Goal: Task Accomplishment & Management: Complete application form

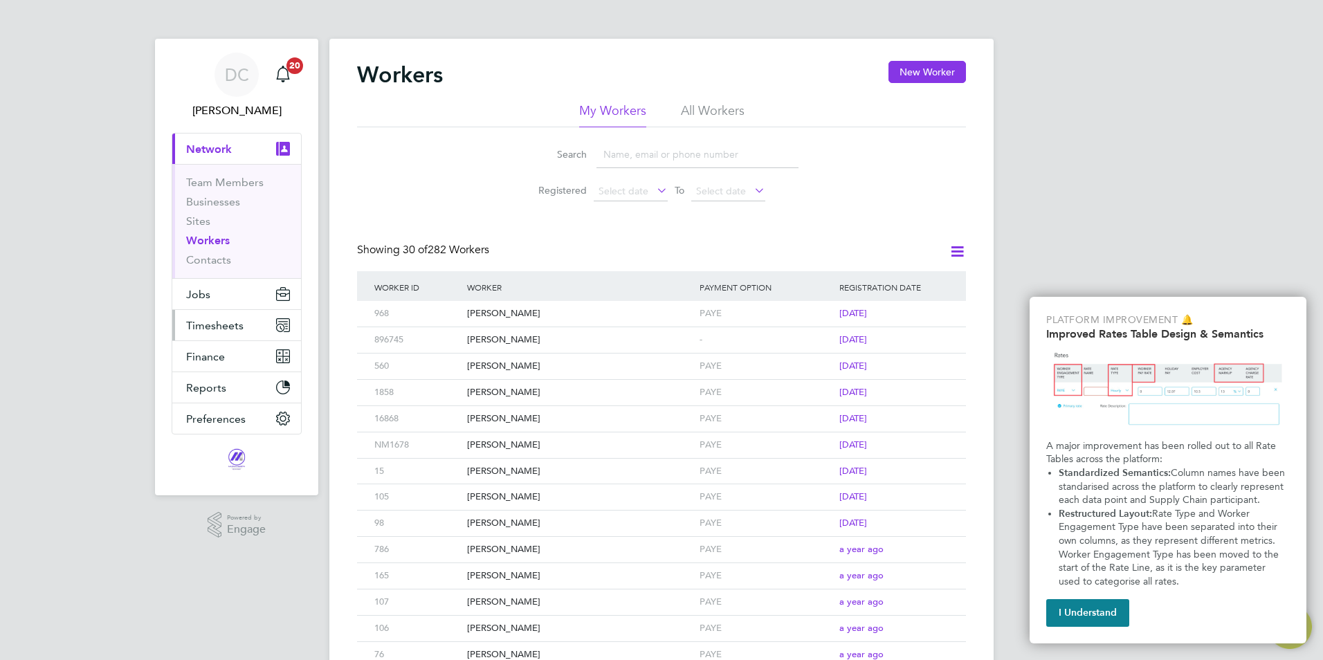
click at [246, 331] on button "Timesheets" at bounding box center [236, 325] width 129 height 30
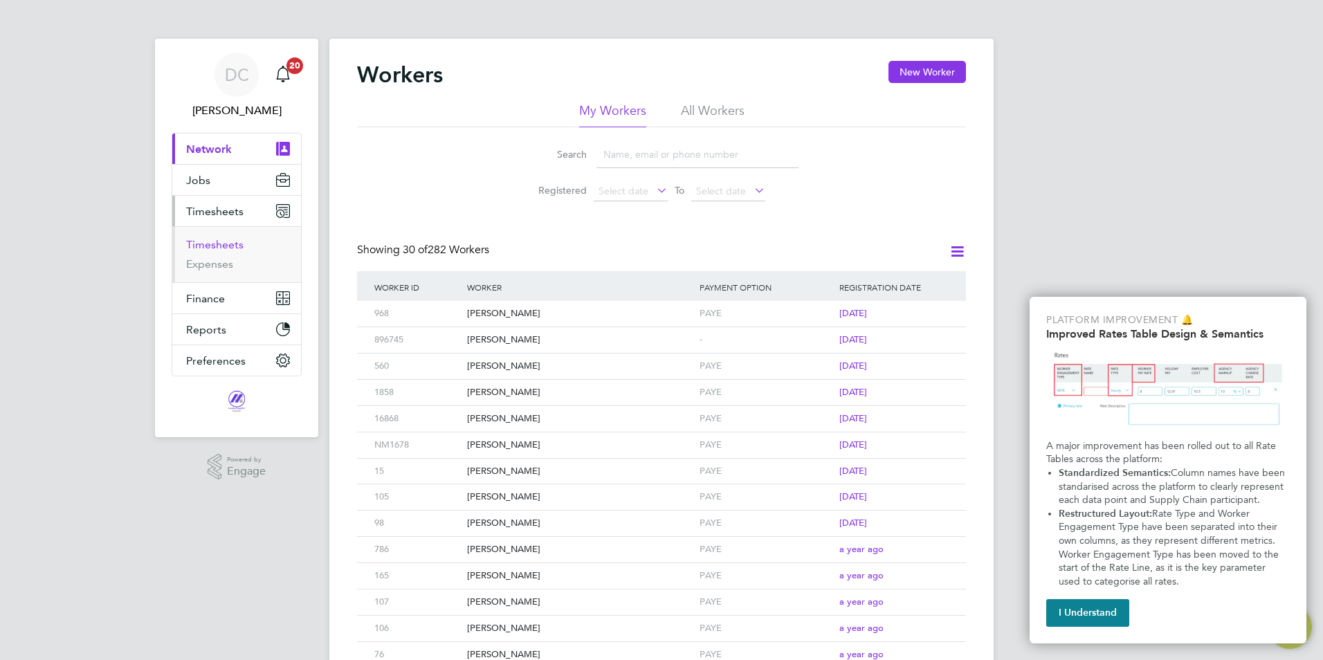
click at [215, 248] on link "Timesheets" at bounding box center [214, 244] width 57 height 13
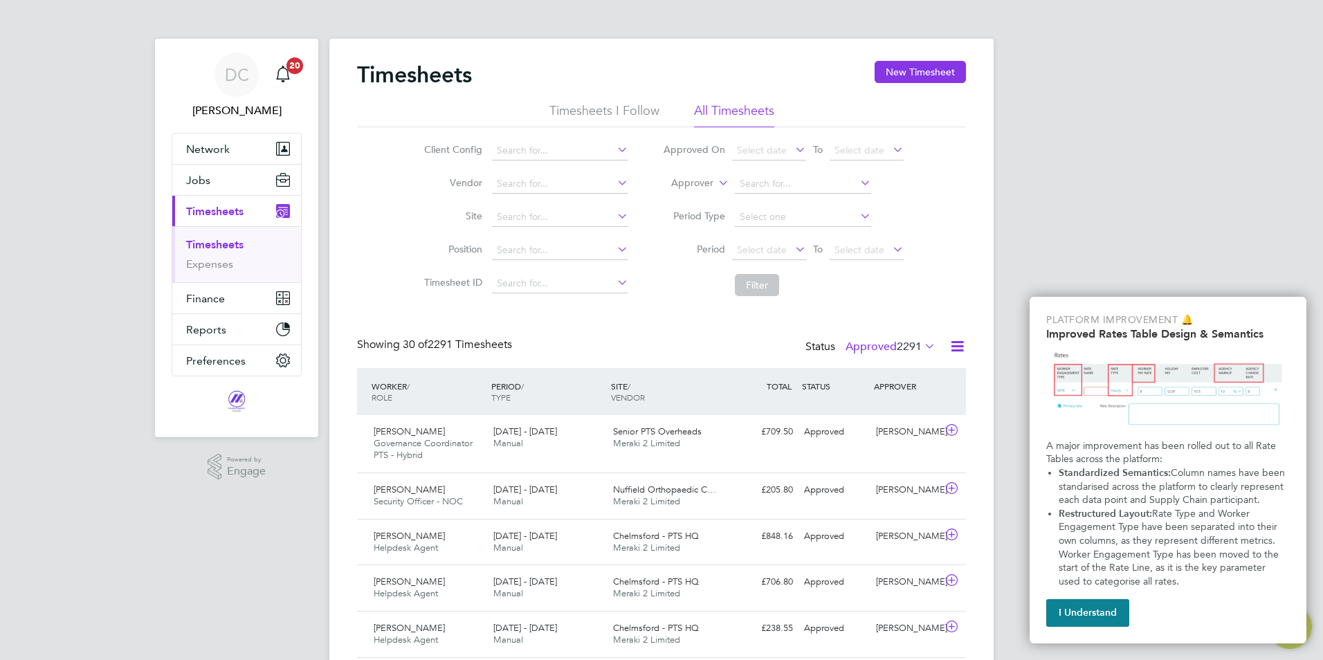
click at [734, 112] on li "All Timesheets" at bounding box center [734, 114] width 80 height 25
click at [913, 75] on button "New Timesheet" at bounding box center [920, 72] width 91 height 22
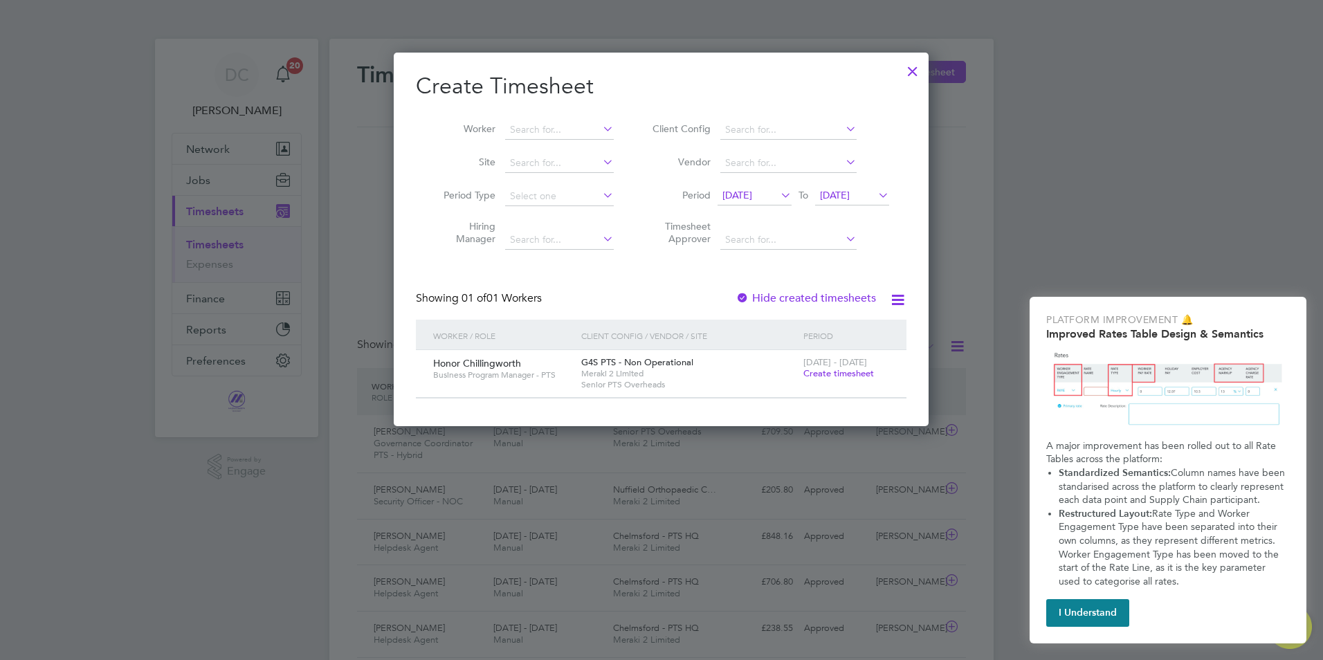
click at [841, 379] on div "[DATE] - [DATE] Create timesheet" at bounding box center [846, 368] width 93 height 37
click at [842, 378] on span "Create timesheet" at bounding box center [838, 373] width 71 height 12
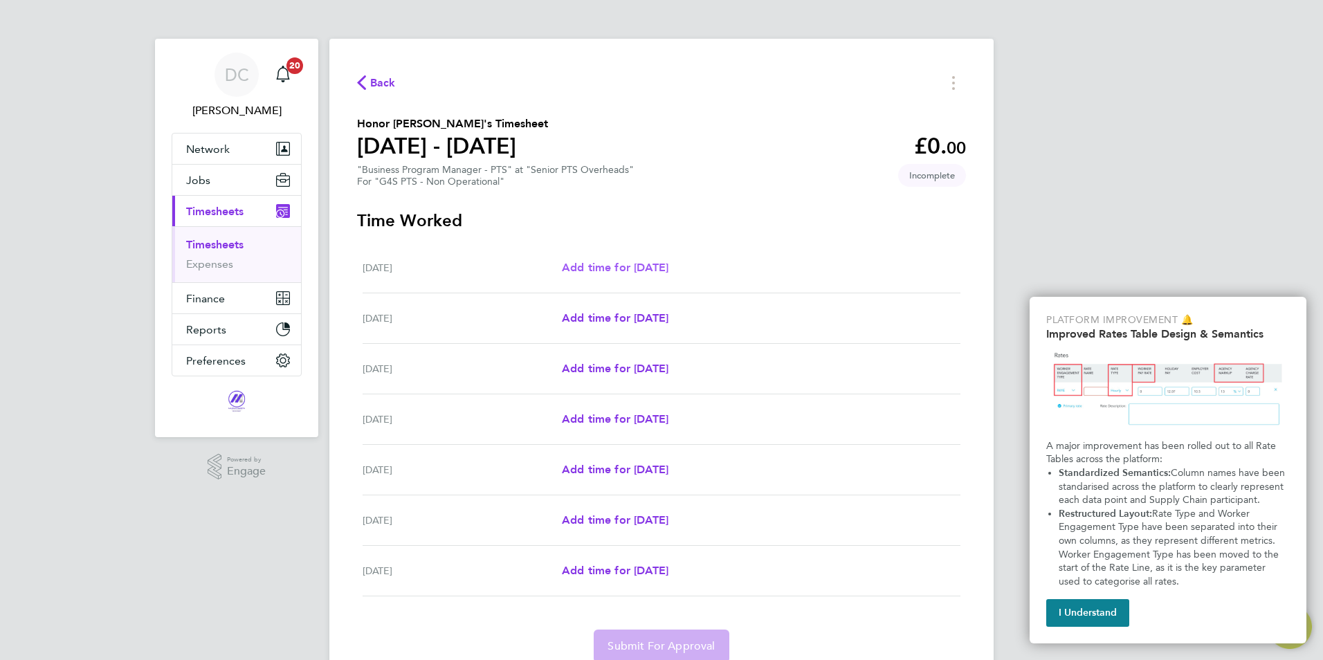
click at [668, 263] on span "Add time for [DATE]" at bounding box center [615, 267] width 107 height 13
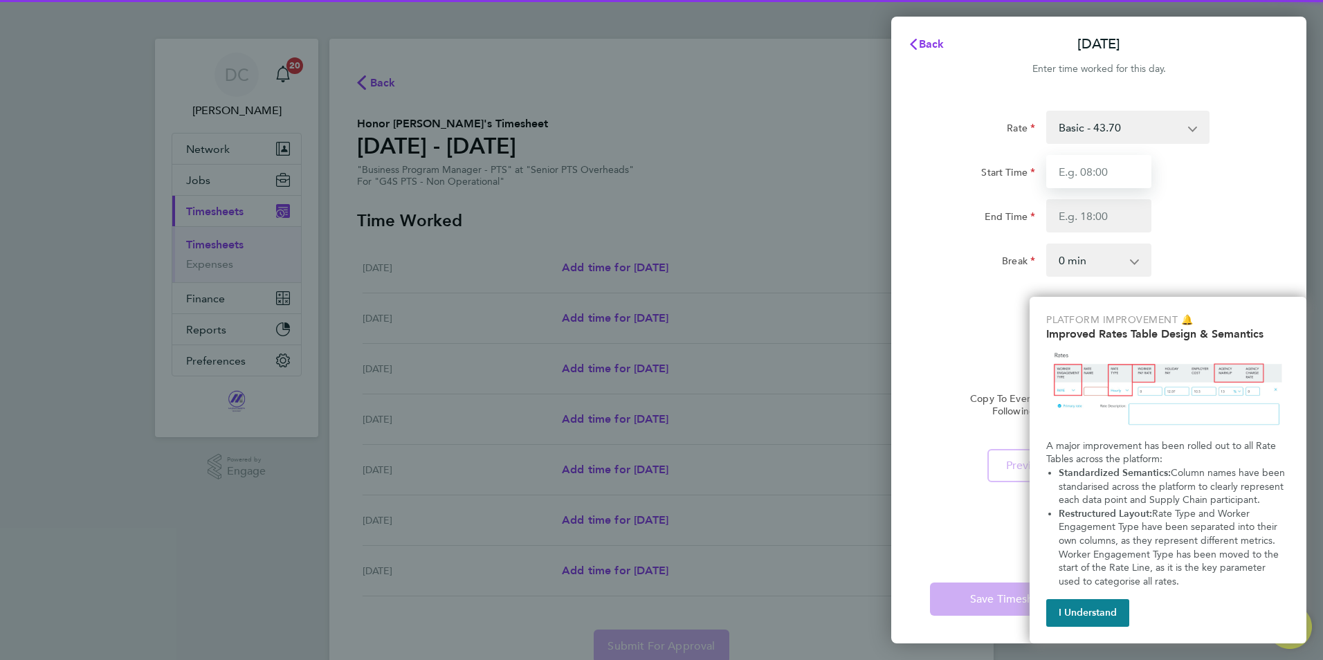
click at [1095, 180] on input "Start Time" at bounding box center [1098, 171] width 105 height 33
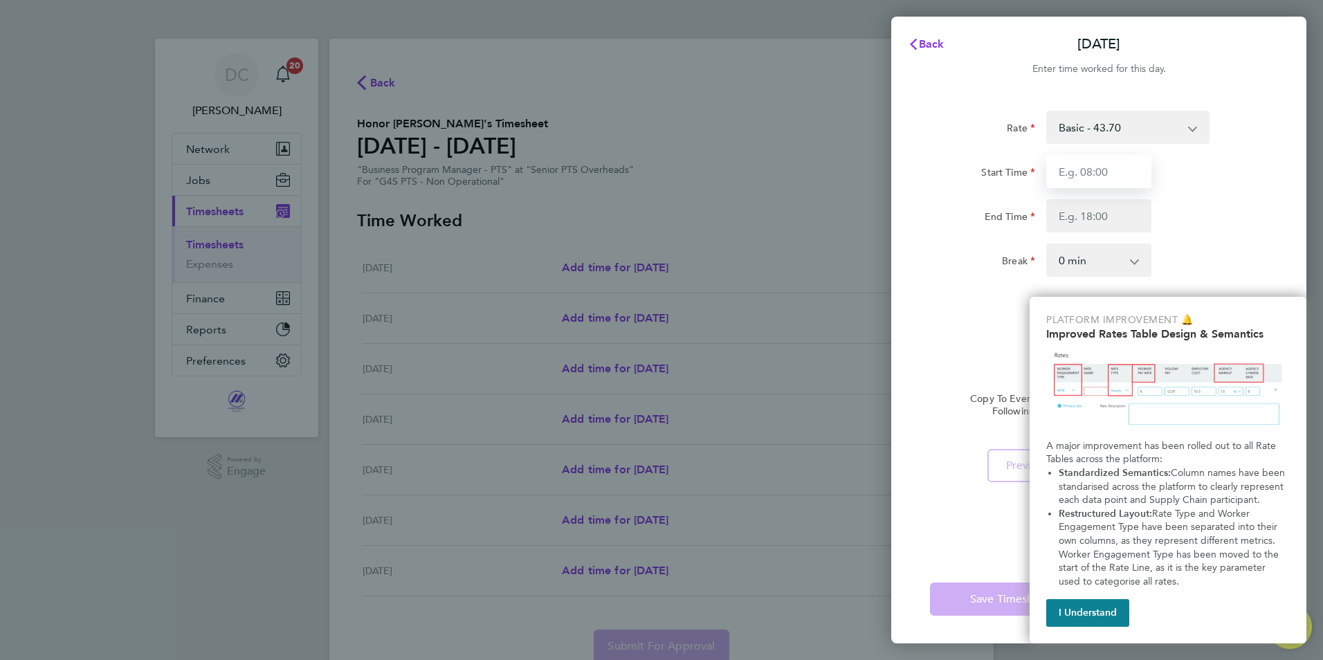
type input "09:00"
click at [1078, 227] on input "End Time" at bounding box center [1098, 215] width 105 height 33
type input "17:00"
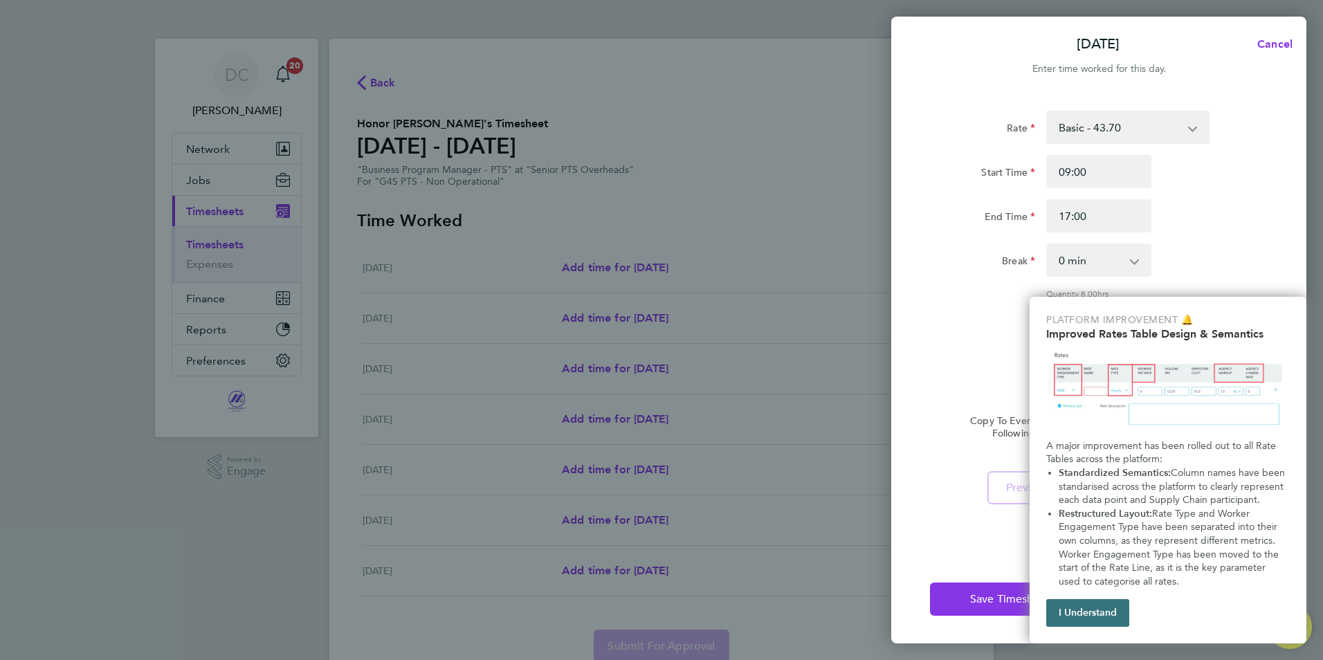
click at [1064, 614] on button "I Understand" at bounding box center [1087, 613] width 83 height 28
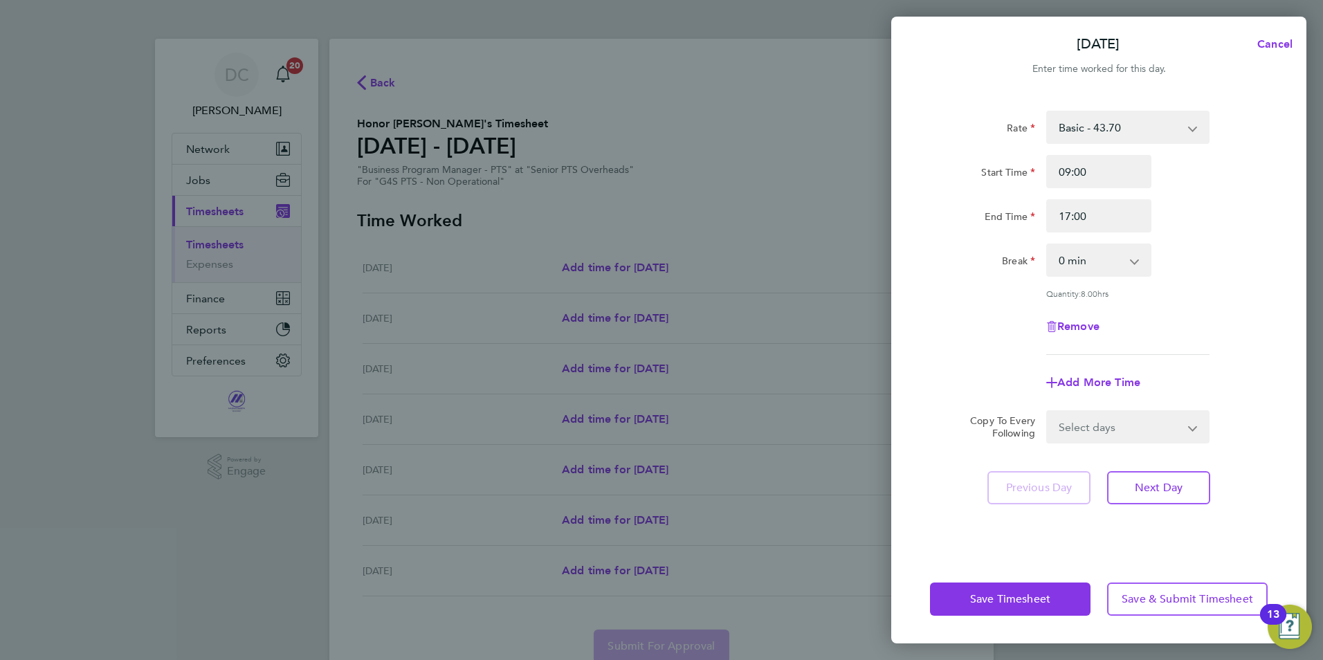
click at [1109, 428] on select "Select days Day Weekday (Mon-Fri) Weekend (Sat-Sun) [DATE] [DATE] [DATE] [DATE]…" at bounding box center [1120, 427] width 145 height 30
select select "WEEKDAY"
click at [1048, 412] on select "Select days Day Weekday (Mon-Fri) Weekend (Sat-Sun) [DATE] [DATE] [DATE] [DATE]…" at bounding box center [1120, 427] width 145 height 30
select select "[DATE]"
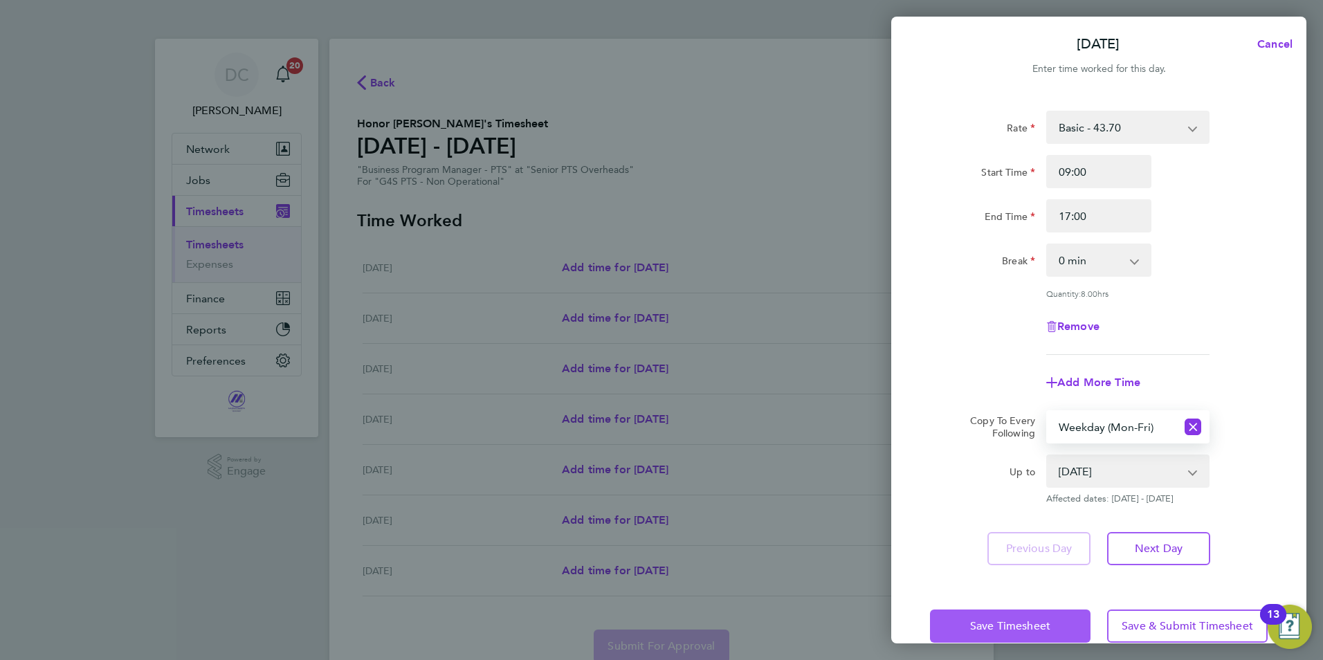
click at [1040, 617] on button "Save Timesheet" at bounding box center [1010, 626] width 161 height 33
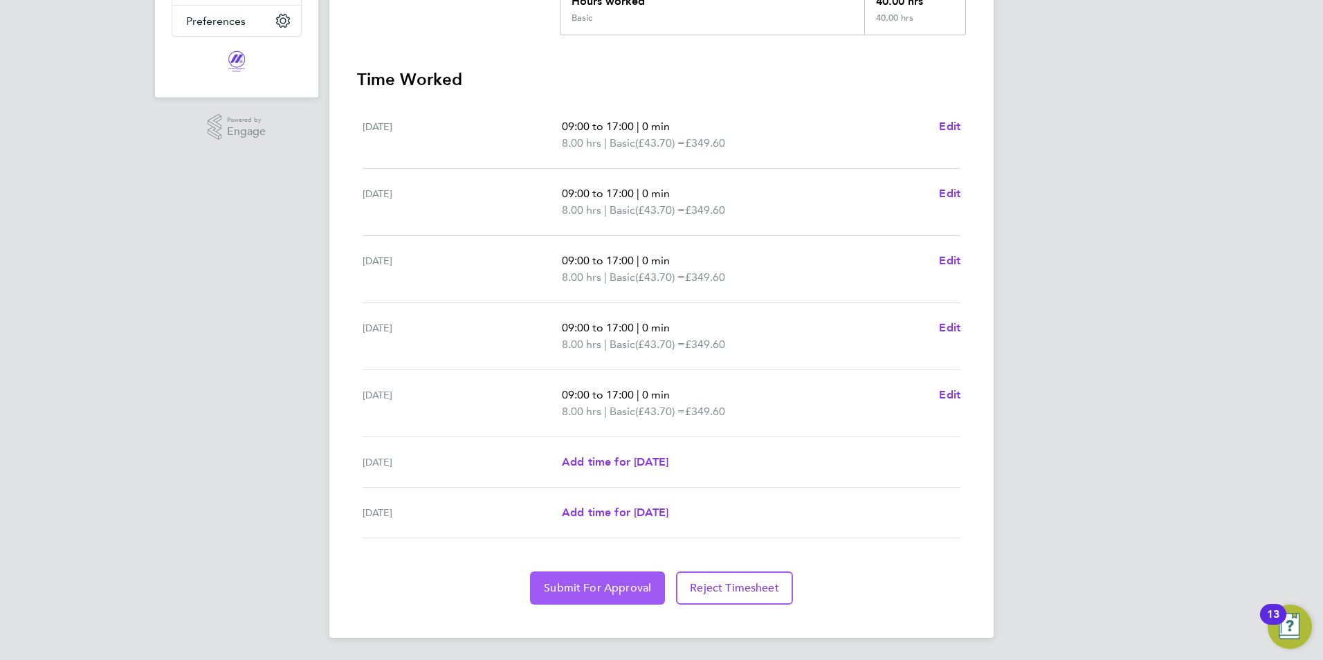
click at [572, 592] on span "Submit For Approval" at bounding box center [597, 588] width 107 height 14
